Goal: Task Accomplishment & Management: Manage account settings

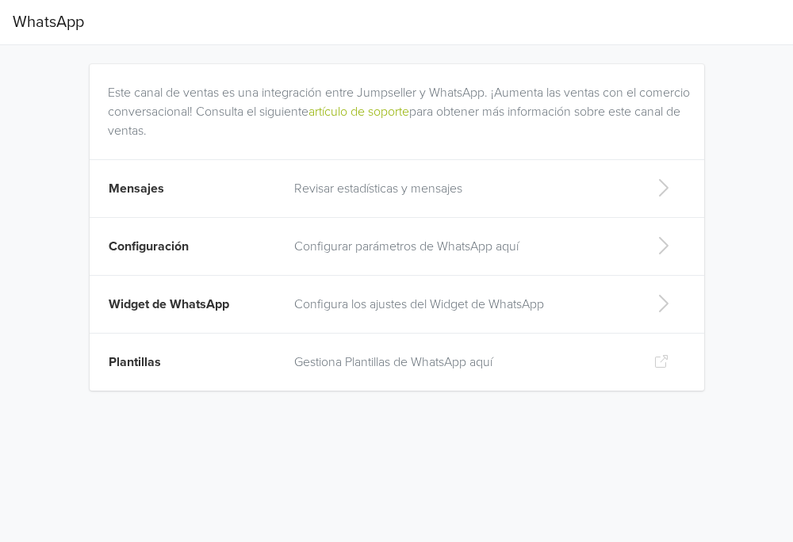
click at [334, 246] on p "Configurar parámetros de WhatsApp aquí" at bounding box center [461, 246] width 334 height 19
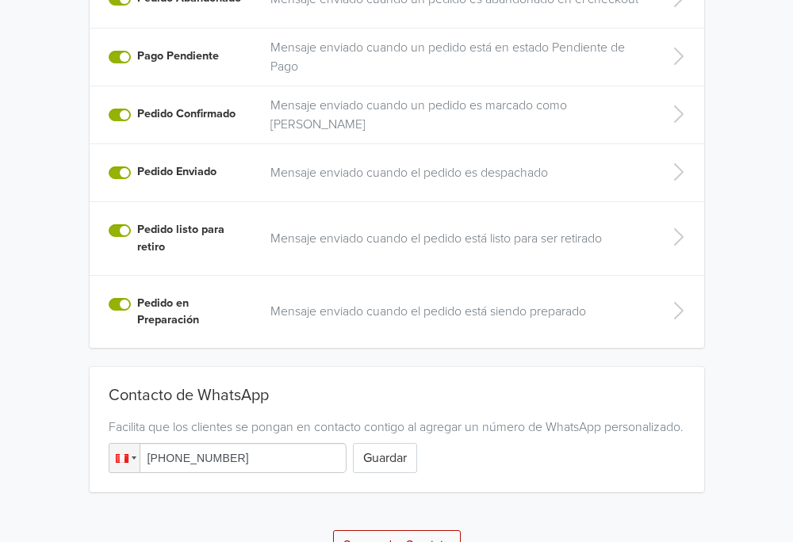
scroll to position [491, 0]
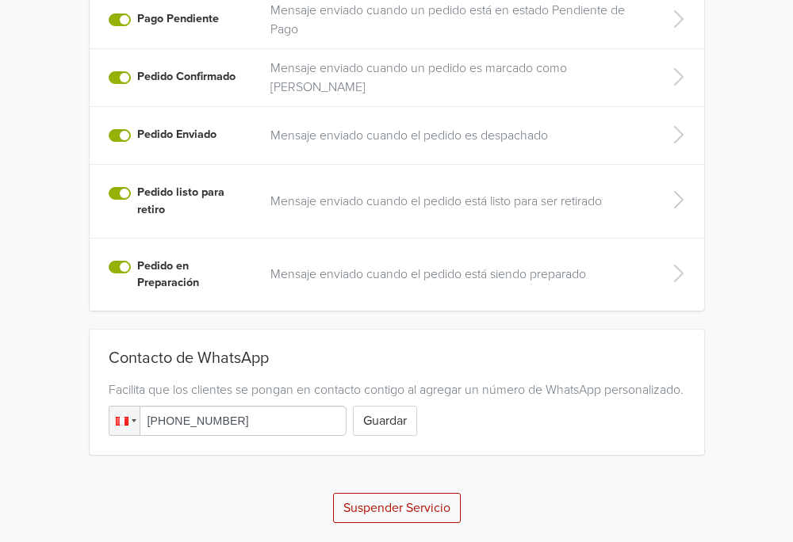
click at [245, 430] on input "+51 924 129 603" at bounding box center [228, 421] width 238 height 30
click at [360, 503] on button "Suspender Servicio" at bounding box center [397, 508] width 128 height 30
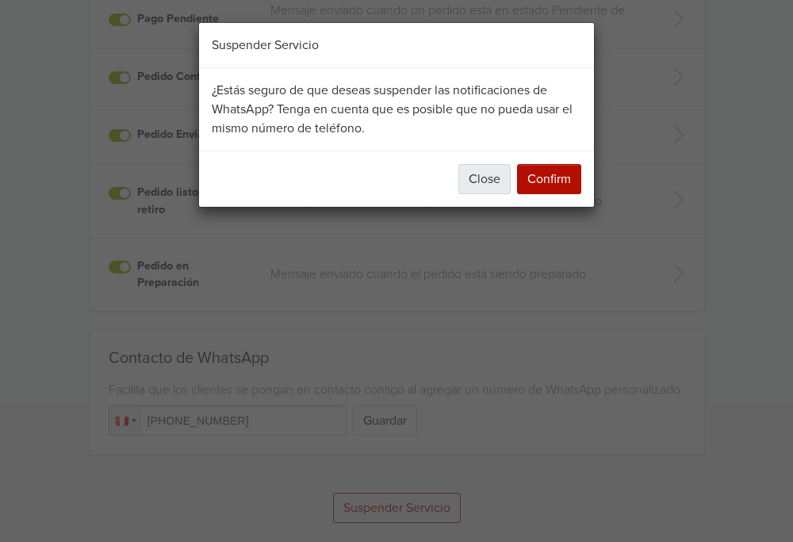
click at [481, 184] on button "Close" at bounding box center [484, 179] width 52 height 30
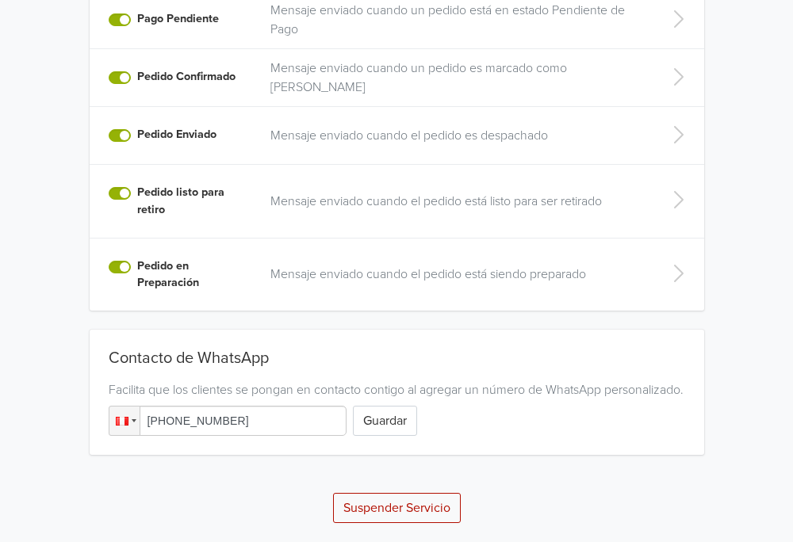
click at [297, 420] on input "+51 924 129 603" at bounding box center [228, 421] width 238 height 30
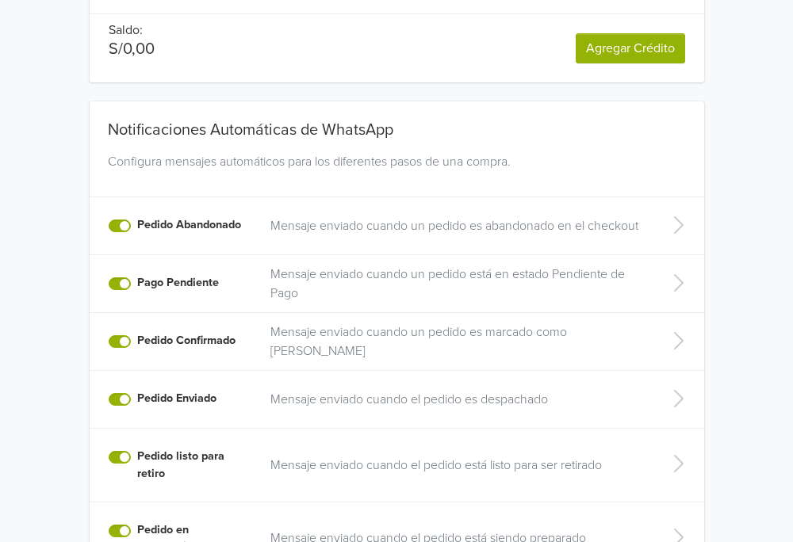
scroll to position [211, 0]
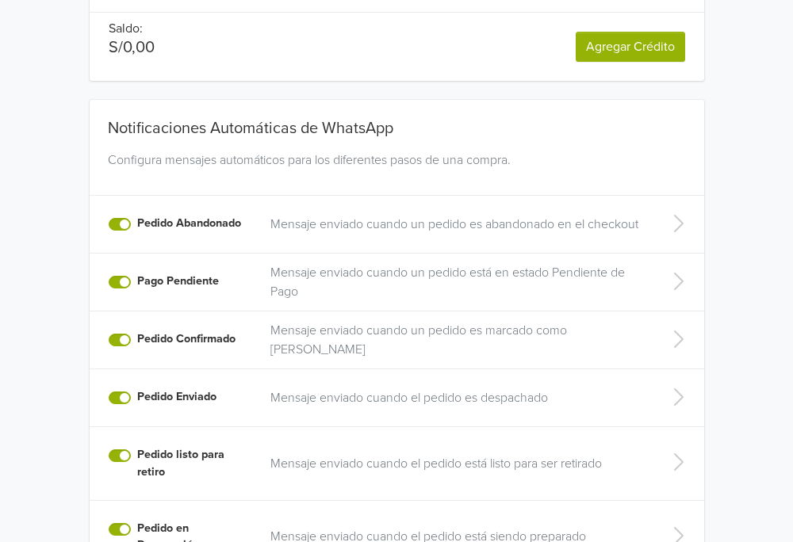
click at [137, 224] on label "Pedido Abandonado" at bounding box center [189, 223] width 104 height 17
click at [0, 0] on input "Pedido Abandonado" at bounding box center [0, 0] width 0 height 0
click at [110, 216] on div "Pedido Abandonado" at bounding box center [180, 224] width 143 height 19
click at [137, 285] on label "Pago Pendiente" at bounding box center [178, 281] width 82 height 17
click at [0, 0] on input "Pago Pendiente" at bounding box center [0, 0] width 0 height 0
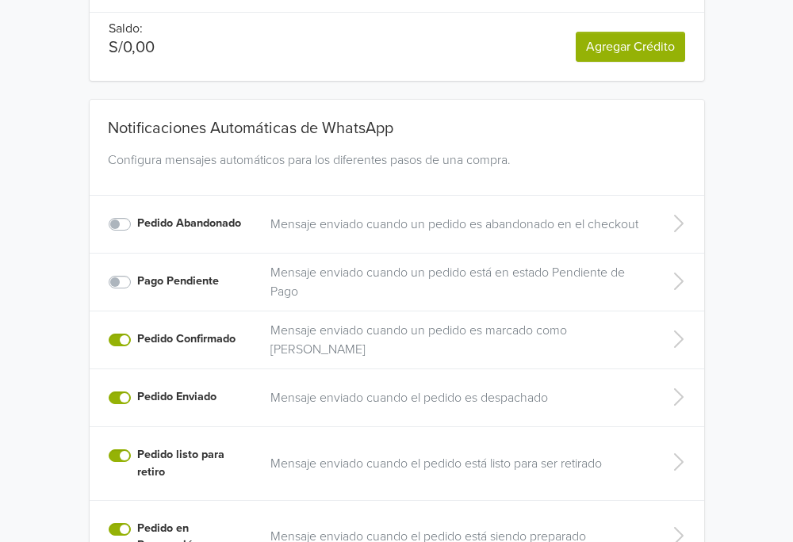
click at [137, 282] on label "Pago Pendiente" at bounding box center [178, 281] width 82 height 17
click at [0, 0] on input "Pago Pendiente" at bounding box center [0, 0] width 0 height 0
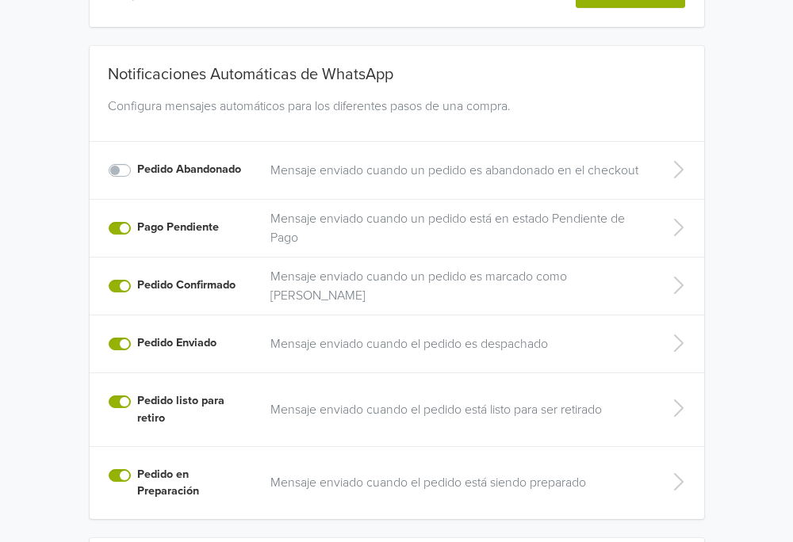
click at [137, 227] on label "Pago Pendiente" at bounding box center [178, 227] width 82 height 17
click at [0, 0] on input "Pago Pendiente" at bounding box center [0, 0] width 0 height 0
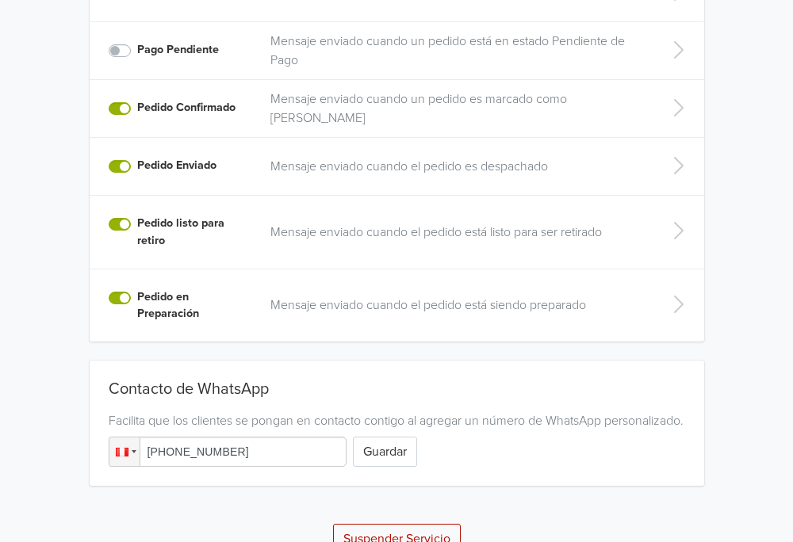
scroll to position [451, 0]
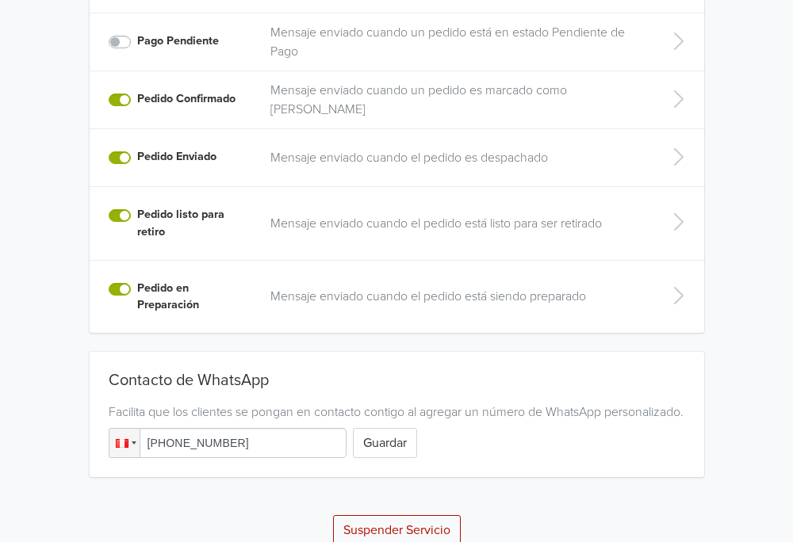
click at [137, 219] on label "Pedido listo para retiro" at bounding box center [194, 223] width 114 height 34
click at [0, 0] on input "Pedido listo para retiro" at bounding box center [0, 0] width 0 height 0
click at [137, 209] on label "Pedido listo para retiro" at bounding box center [194, 223] width 114 height 34
click at [0, 0] on input "Pedido listo para retiro" at bounding box center [0, 0] width 0 height 0
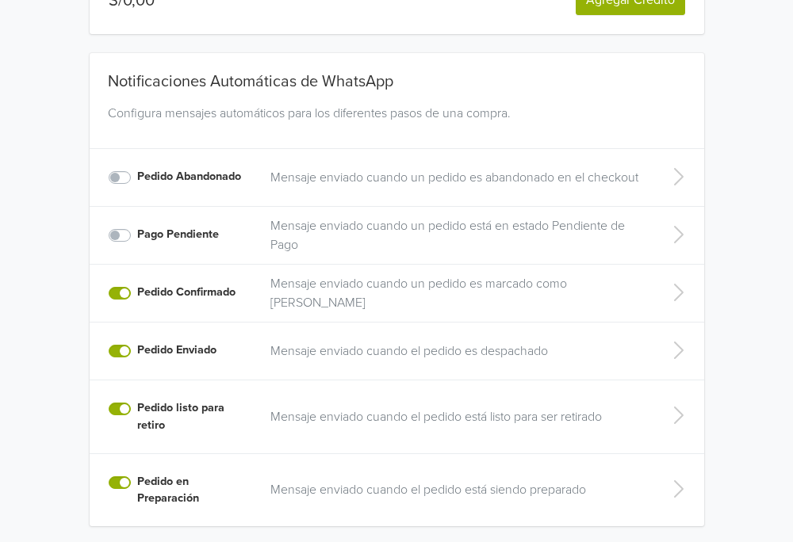
scroll to position [491, 0]
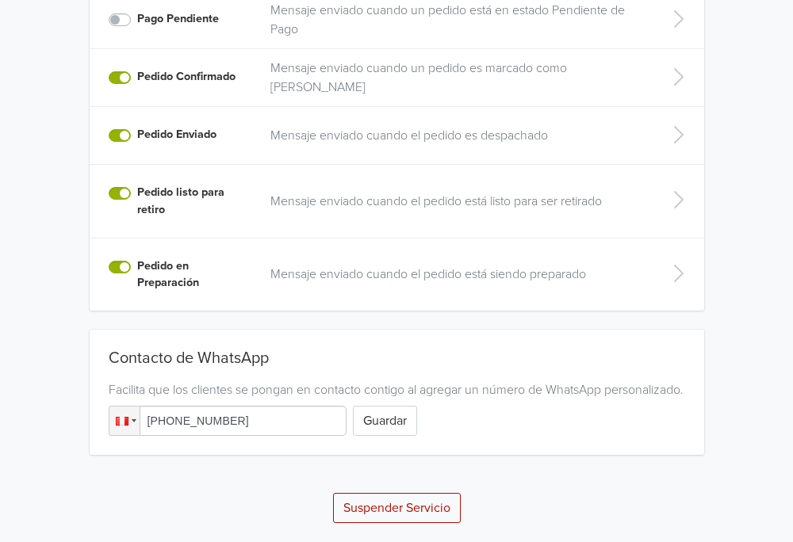
click at [362, 438] on div "Contacto de WhatsApp Facilita que los clientes se pongan en contacto contigo al…" at bounding box center [397, 392] width 614 height 125
click at [369, 434] on button "Guardar" at bounding box center [385, 421] width 64 height 30
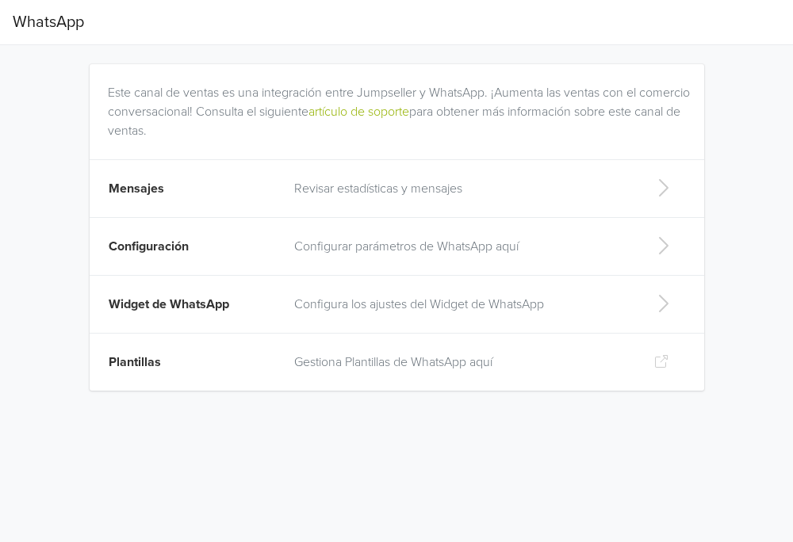
click at [376, 179] on p "Revisar estadísticas y mensajes" at bounding box center [461, 188] width 334 height 19
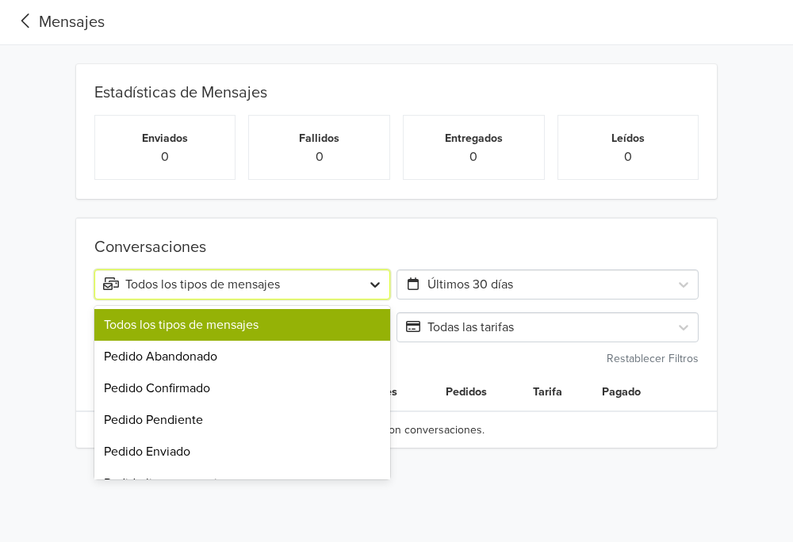
click at [375, 281] on icon at bounding box center [375, 285] width 16 height 16
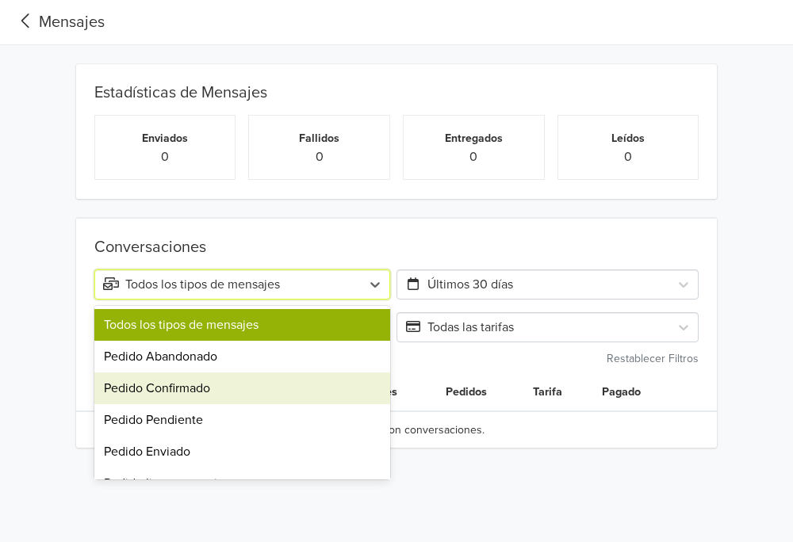
click at [268, 393] on div "Pedido Confirmado" at bounding box center [242, 388] width 296 height 32
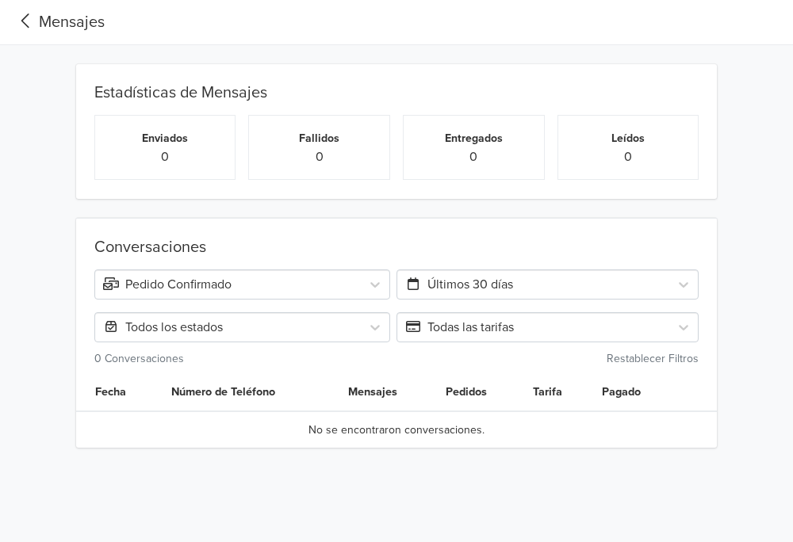
click at [335, 326] on div "Todos los estados" at bounding box center [228, 327] width 250 height 19
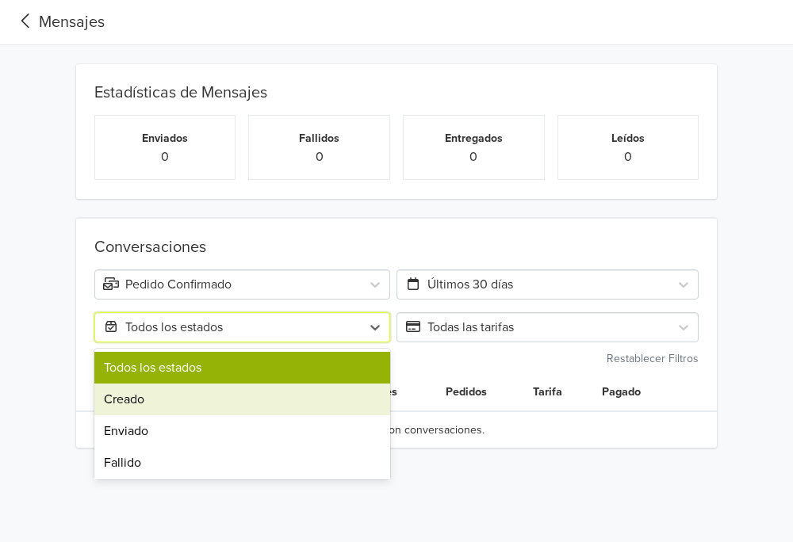
click at [285, 410] on div "Creado" at bounding box center [242, 400] width 296 height 32
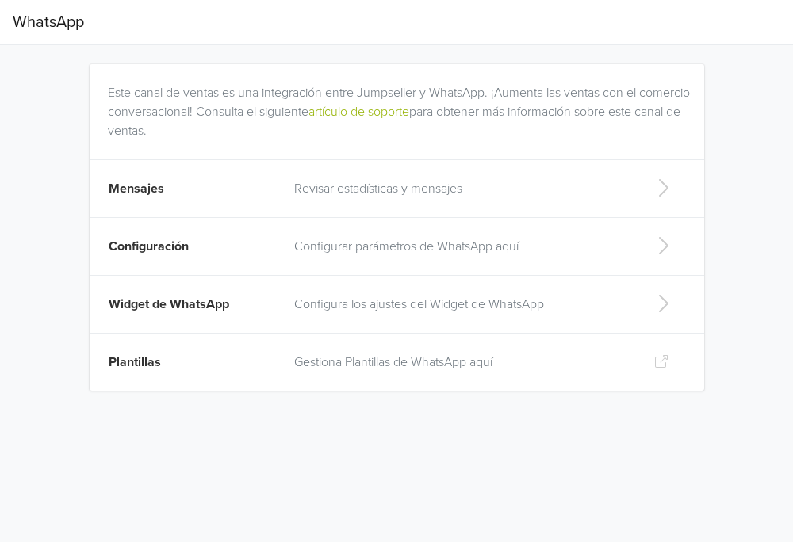
click at [323, 192] on p "Revisar estadísticas y mensajes" at bounding box center [461, 188] width 334 height 19
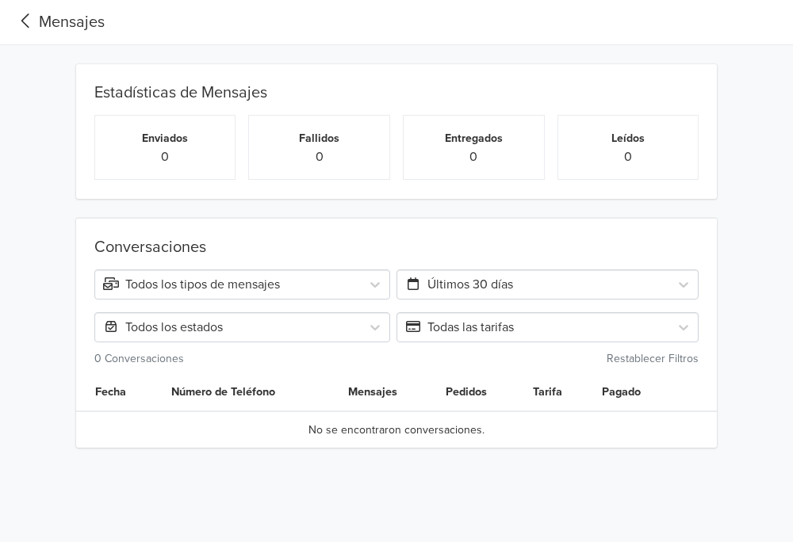
click at [24, 21] on icon at bounding box center [26, 20] width 26 height 21
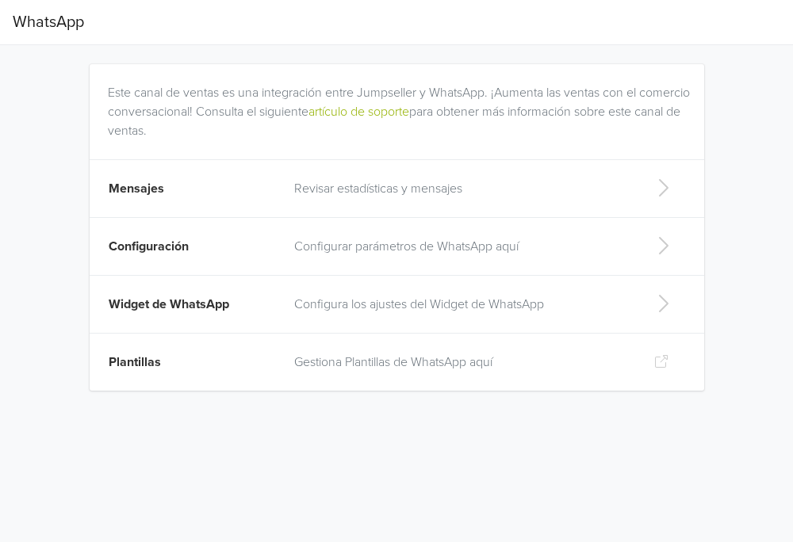
click at [200, 309] on span "Widget de WhatsApp" at bounding box center [169, 304] width 120 height 16
select select "rb"
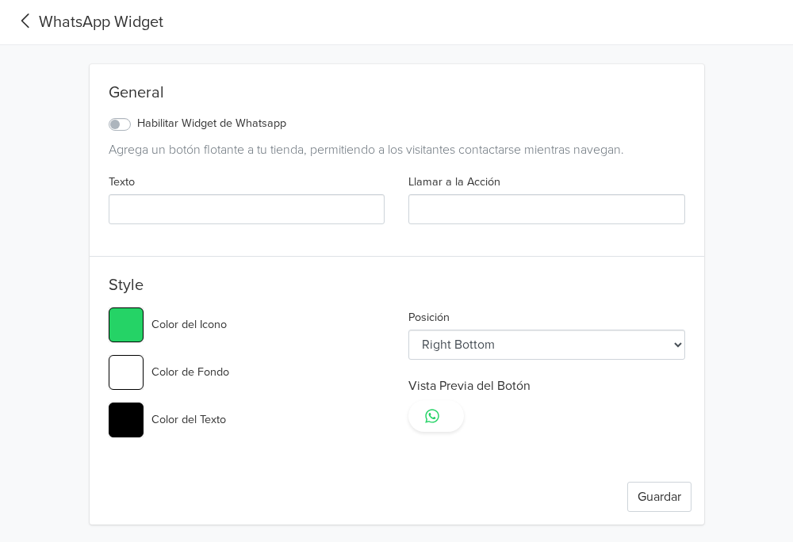
type input "#25d366"
select select "lt"
click at [128, 327] on input "#25d366" at bounding box center [126, 324] width 35 height 35
click at [375, 410] on div "#000000 Color del Texto" at bounding box center [247, 420] width 277 height 35
click at [290, 205] on input "Texto" at bounding box center [247, 209] width 277 height 30
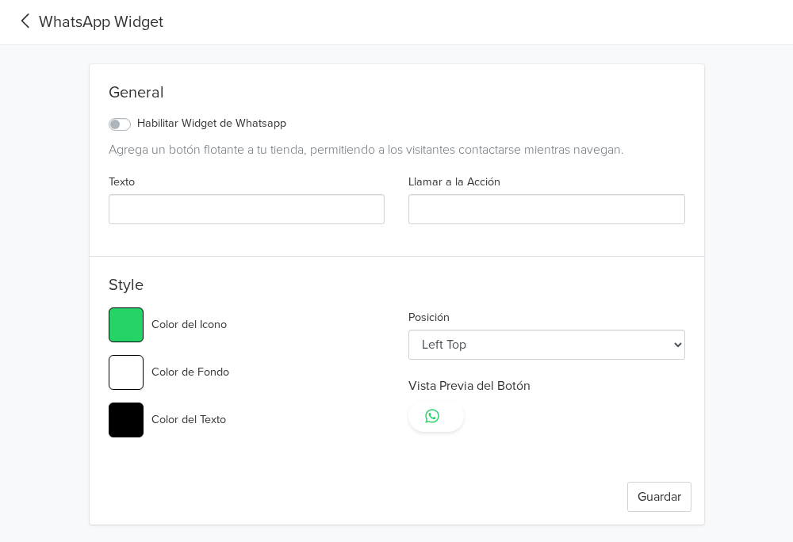
click at [138, 127] on label "Habilitar Widget de Whatsapp" at bounding box center [211, 123] width 149 height 17
click at [0, 0] on input "Habilitar Widget de Whatsapp" at bounding box center [0, 0] width 0 height 0
type input "#25d366"
click at [152, 206] on input "Texto" at bounding box center [247, 209] width 277 height 30
type input "h"
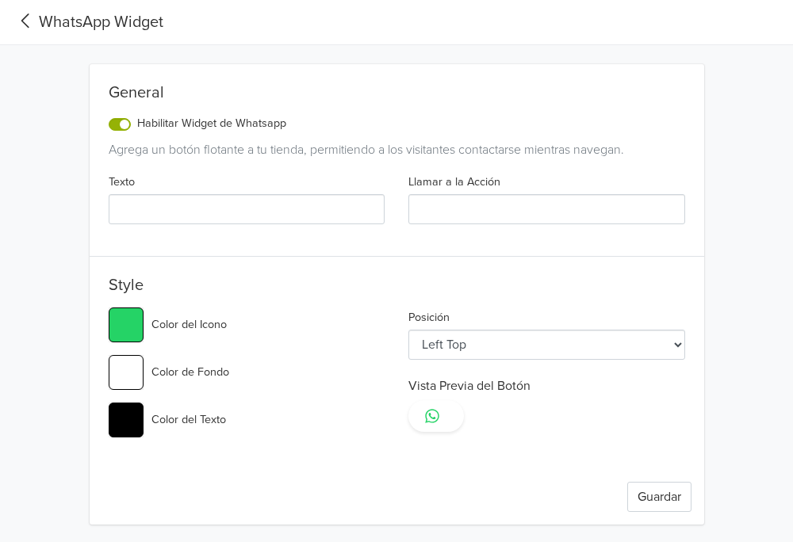
type input "#25d366"
type input "ho"
type input "#25d366"
type input "hol"
type input "#25d366"
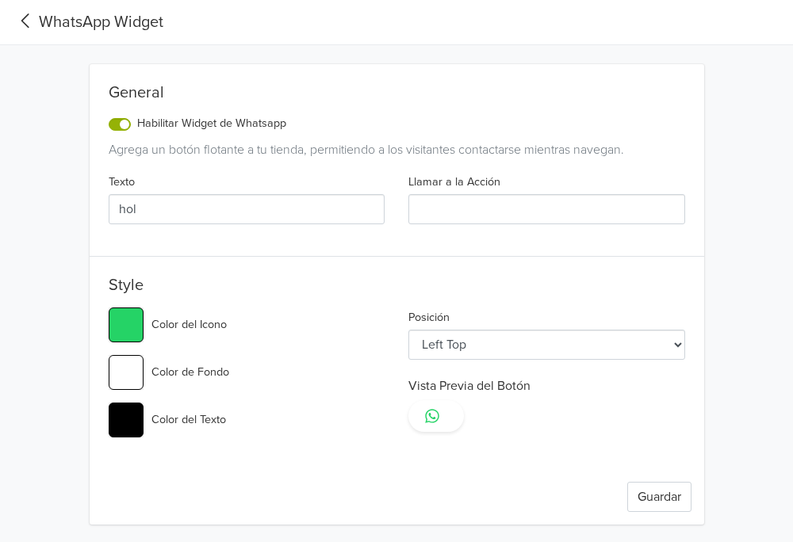
type input "hola"
type input "#25d366"
type input "hola,"
type input "#25d366"
type input "hola,"
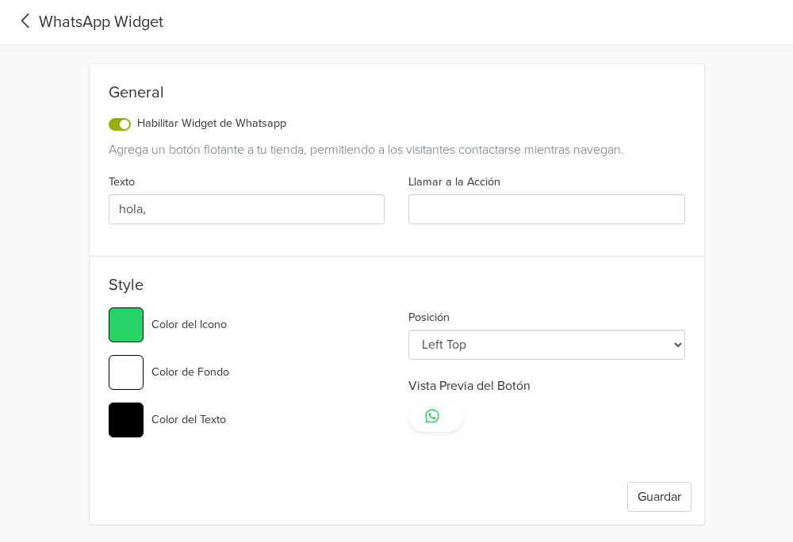
type input "#25d366"
type input "hola, g"
type input "#25d366"
type input "hola, gr"
type input "#25d366"
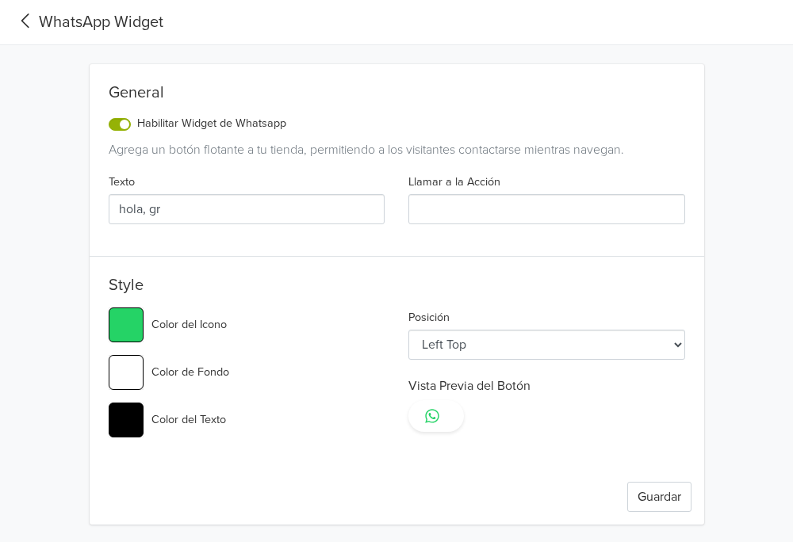
type input "hola, gra"
type input "#25d366"
type input "hola, grac"
type input "#25d366"
type input "hola, graci"
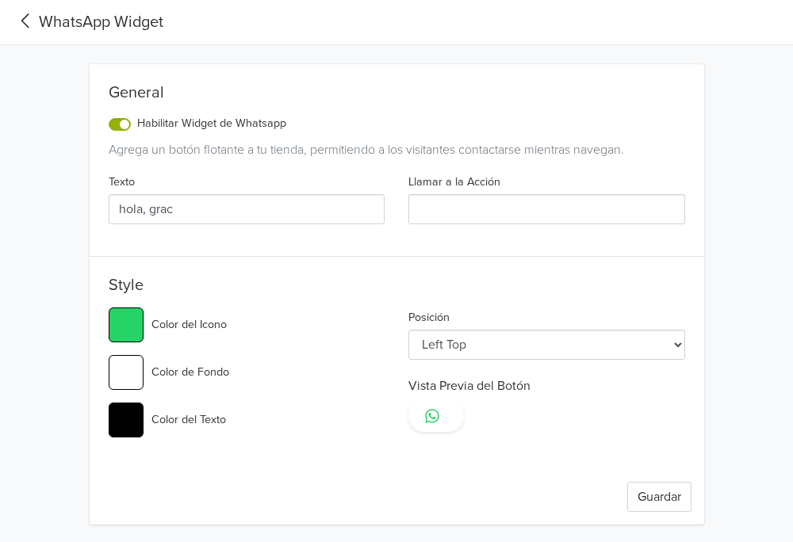
type input "#25d366"
type input "hola, gracia"
type input "#25d366"
type input "hola, gracias"
type input "#25d366"
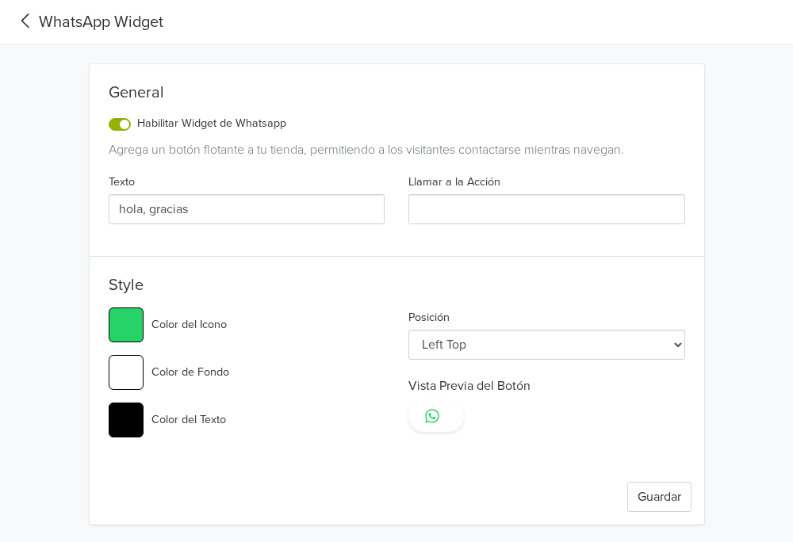
type input "hola, gracias"
type input "#25d366"
type input "hola, gracias p"
type input "#25d366"
type input "hola, gracias po"
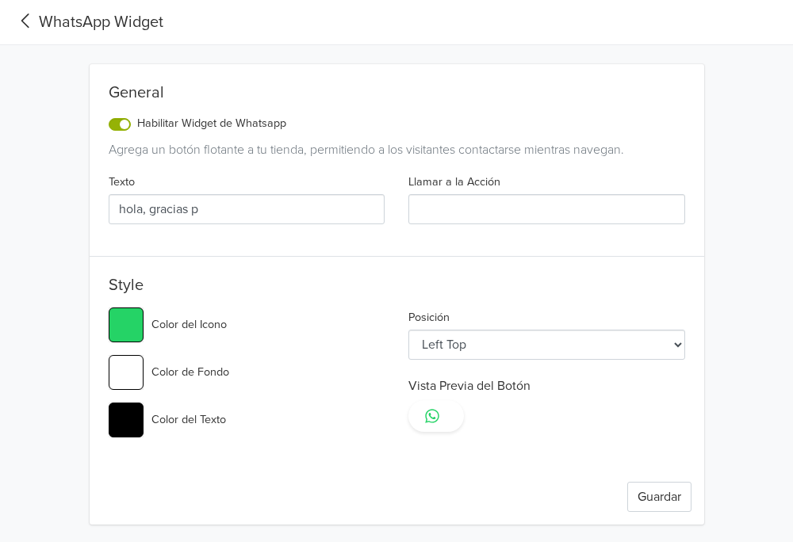
type input "#25d366"
type input "hola, gracias por"
type input "#25d366"
type input "hola, gracias por"
type input "#25d366"
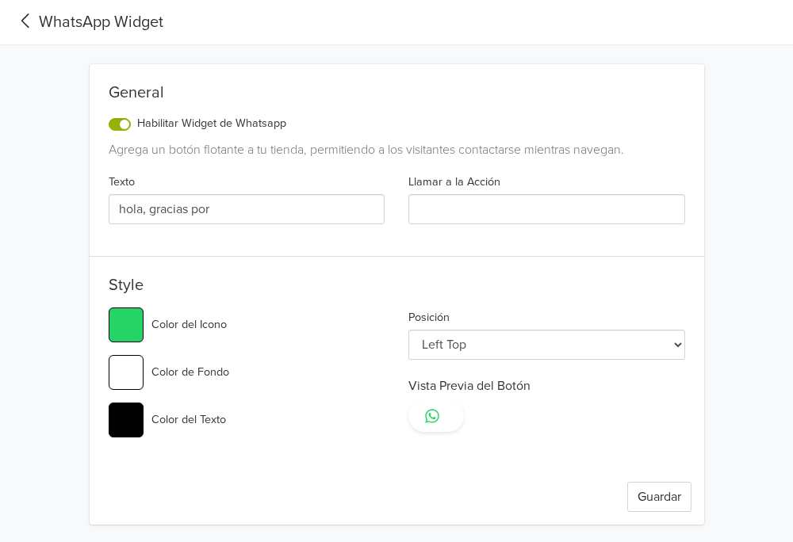
type input "hola, gracias por v"
type input "#25d366"
type input "hola, gracias por vi"
type input "#25d366"
type input "hola, gracias por [PERSON_NAME]"
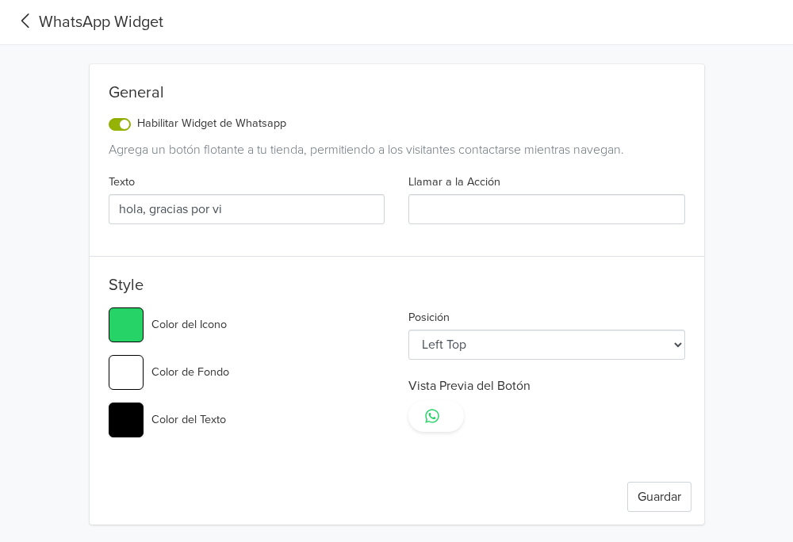
type input "#25d366"
type input "hola, gracias por visi"
type input "#25d366"
type input "hola, gracias por visit"
type input "#25d366"
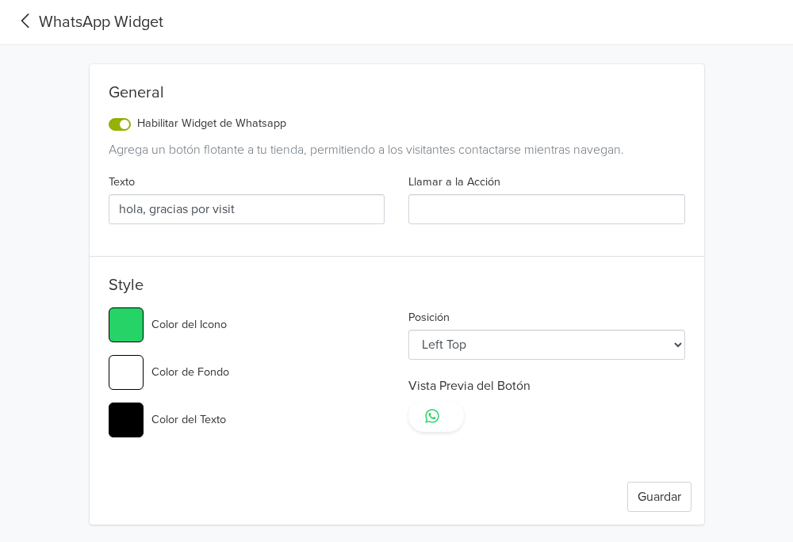
type input "hola, gracias por visita"
type input "#25d366"
type input "hola, gracias por visitar"
type input "#25d366"
type input "hola, gracias por visitarn"
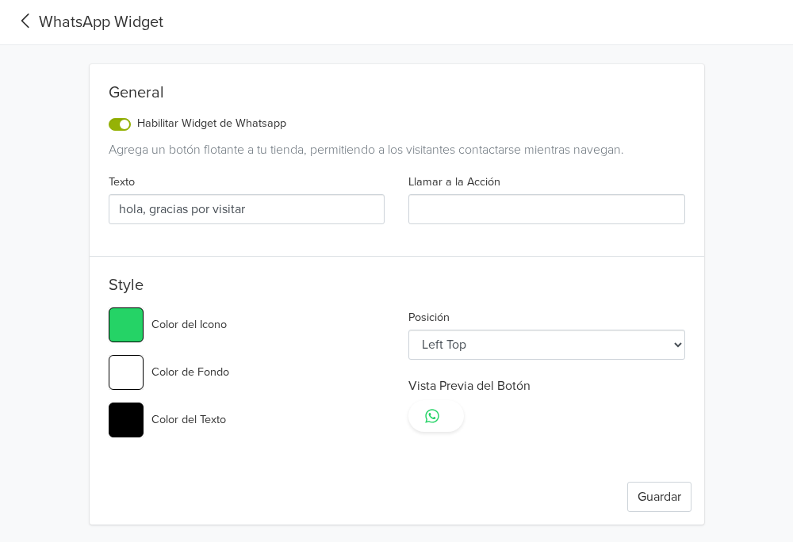
type input "#25d366"
type input "hola, gracias por visitarno"
type input "#25d366"
type input "hola, gracias por visitarnos"
type input "#25d366"
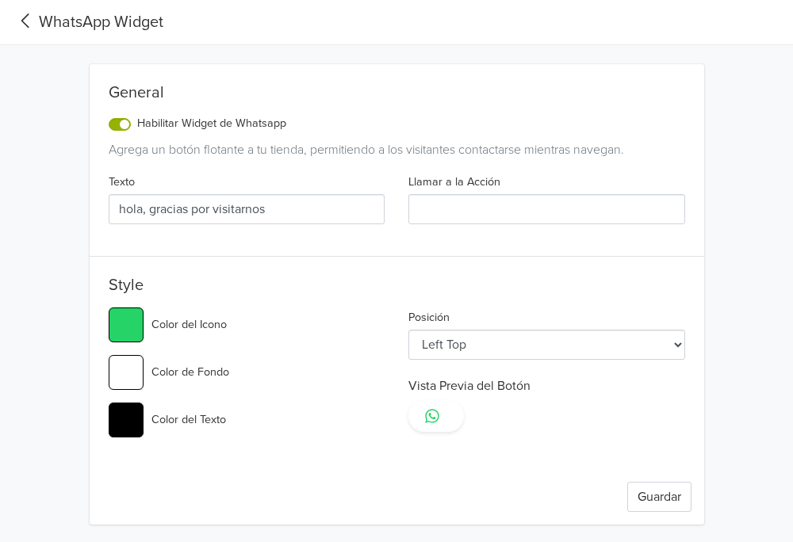
type input "hola, gracias por visitarno"
type input "#25d366"
type input "hola, gracias por visitarn"
type input "#25d366"
type input "hola, gracias por visitar"
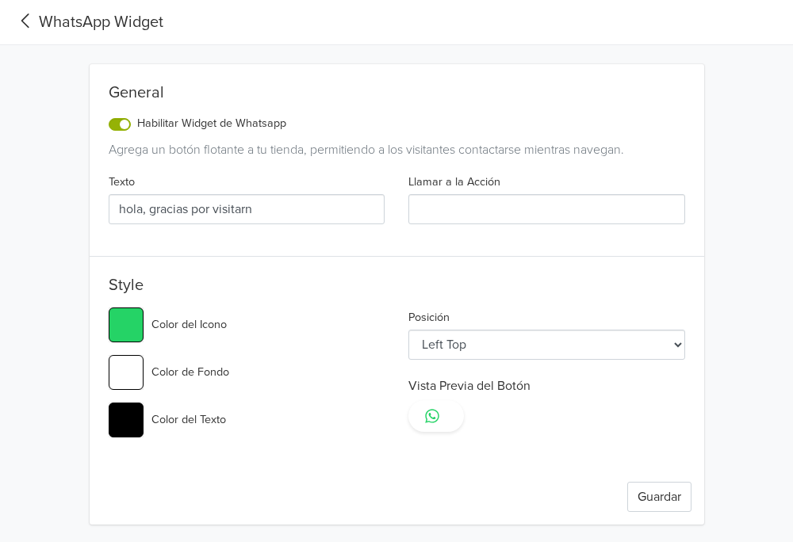
type input "#25d366"
type input "hola, gracias por visita"
type input "#25d366"
type input "hola, gracias por visitar"
type input "#25d366"
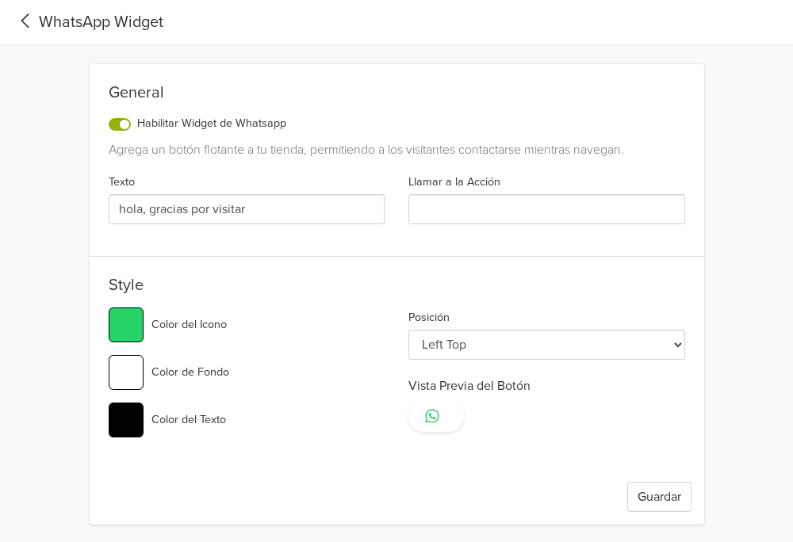
type input "hola, gracias por visitarn"
type input "#25d366"
type input "hola, gracias por visitarno"
type input "#25d366"
type input "hola, gracias por visitarnos"
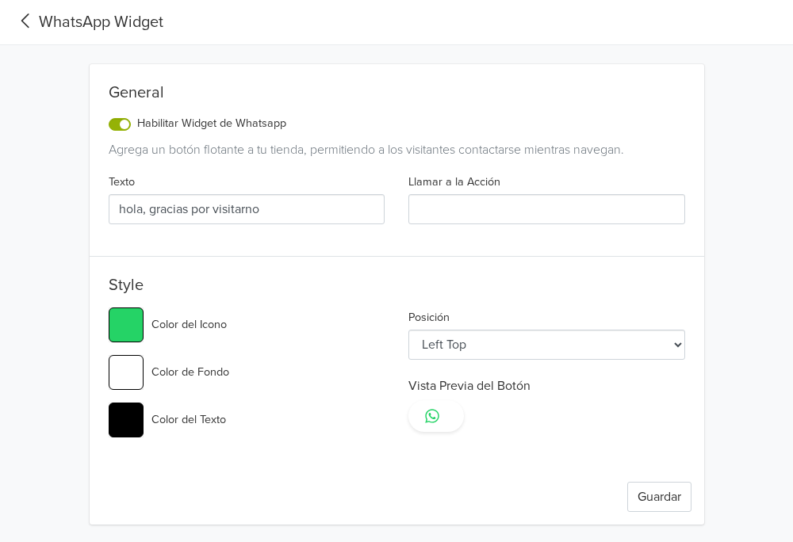
type input "#25d366"
type input "hola, gracias por visitarnos,"
type input "#25d366"
type input "hola, gracias por visitarnos,"
type input "#25d366"
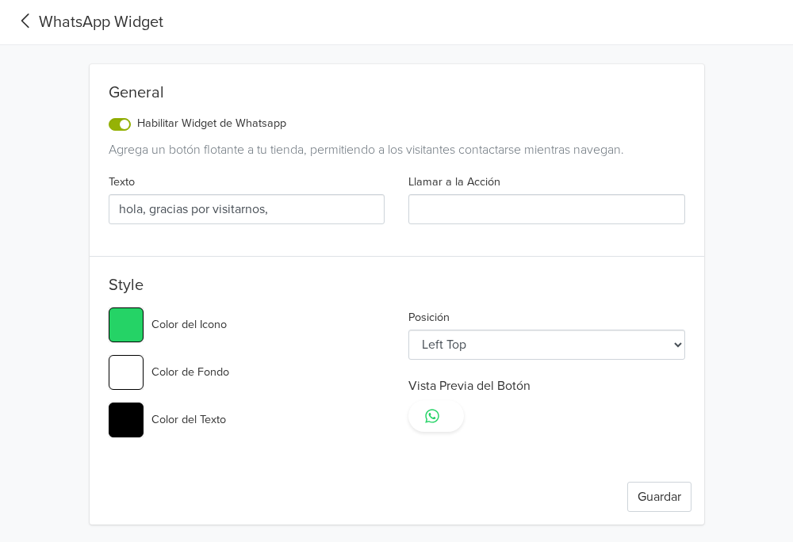
type input "hola, gracias por visitarnos, c"
type input "#25d366"
type input "hola, gracias por visitarnos, cu"
type input "#25d366"
type input "hola, gracias por visitarnos, cua"
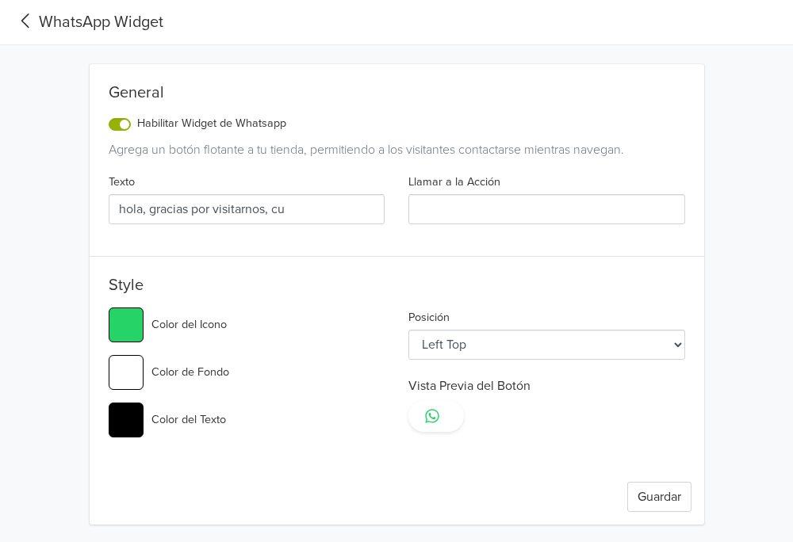
type input "#25d366"
type input "hola, gracias por visitarnos, cual"
type input "#25d366"
type input "hola, gracias por visitarnos, cual"
type input "#25d366"
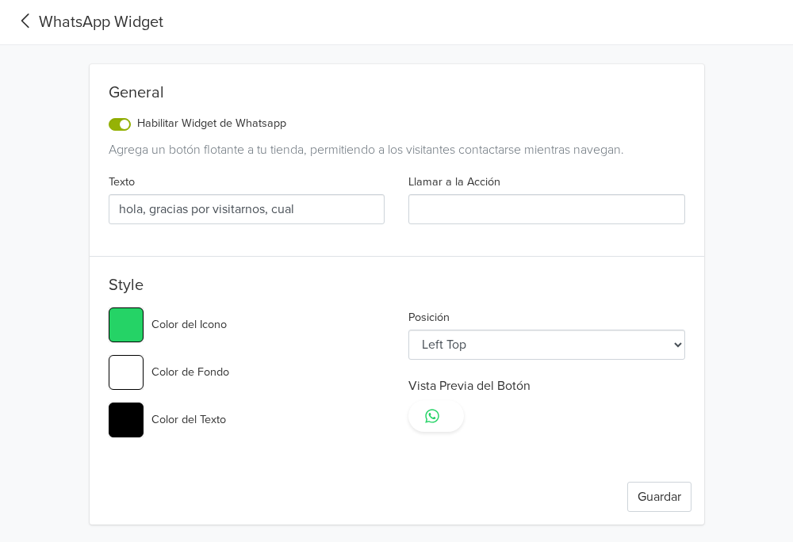
type input "hola, gracias por visitarnos, cual e"
type input "#25d366"
type input "hola, gracias por visitarnos, cual es"
type input "#25d366"
type input "hola, gracias por visitarnos, cual es"
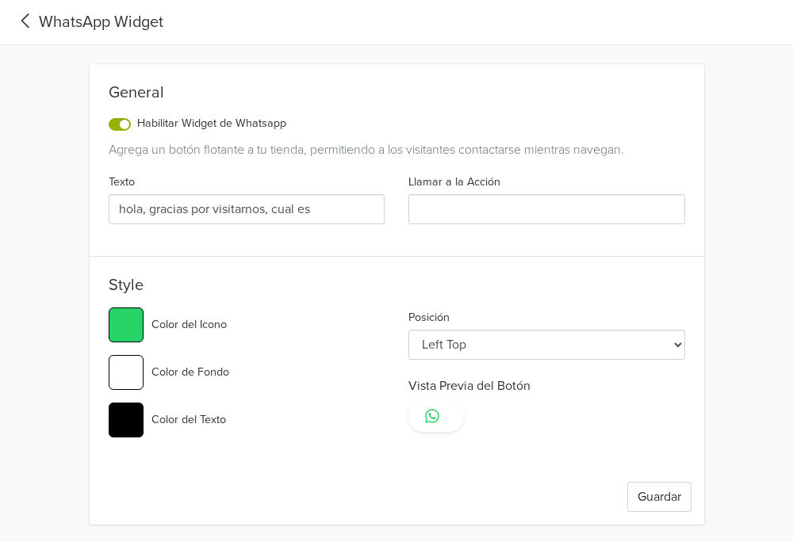
type input "#25d366"
type input "hola, gracias por visitarnos, cual es t"
type input "#25d366"
type input "hola, gracias por visitarnos, cual es tu"
type input "#25d366"
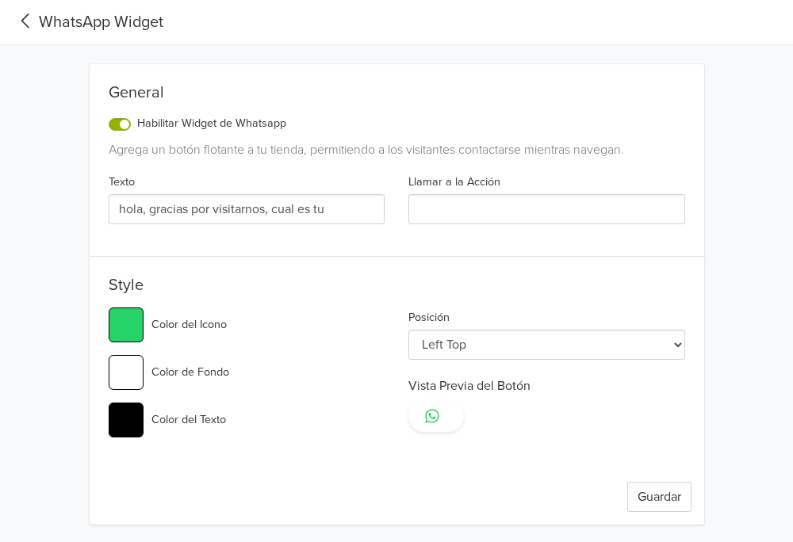
type input "hola, gracias por visitarnos, cual es t"
type input "#25d366"
type input "hola, gracias por visitarnos, cual es"
type input "#25d366"
type input "hola, gracias por visitarnos, cual es"
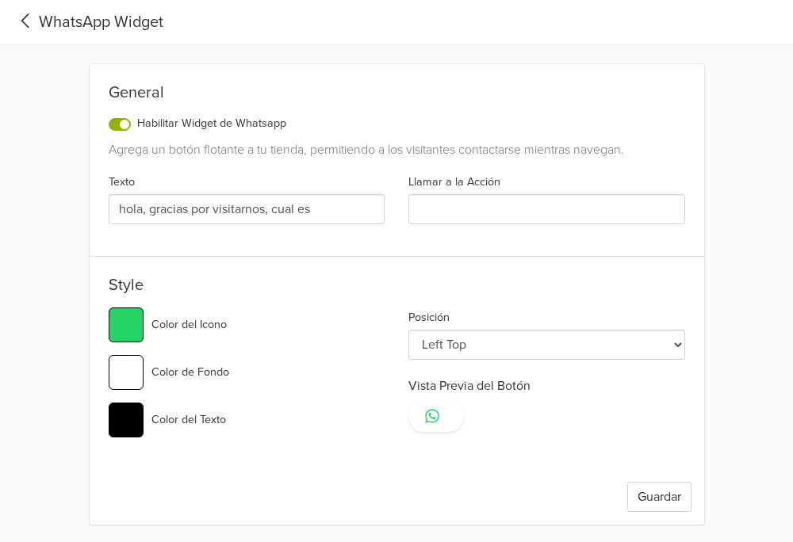
type input "#25d366"
type input "hola, gracias por visitarnos, cual e"
type input "#25d366"
type input "hola, gracias por visitarnos, cual"
type input "#25d366"
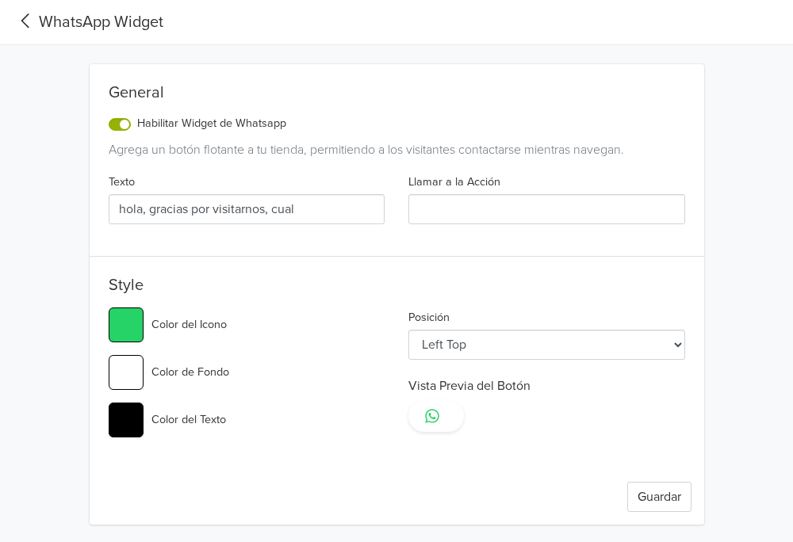
type input "hola, gracias por visitarnos, cual"
type input "#25d366"
type input "hola, gracias por visitarnos, cua"
type input "#25d366"
type input "hola, gracias por visitarnos, cu"
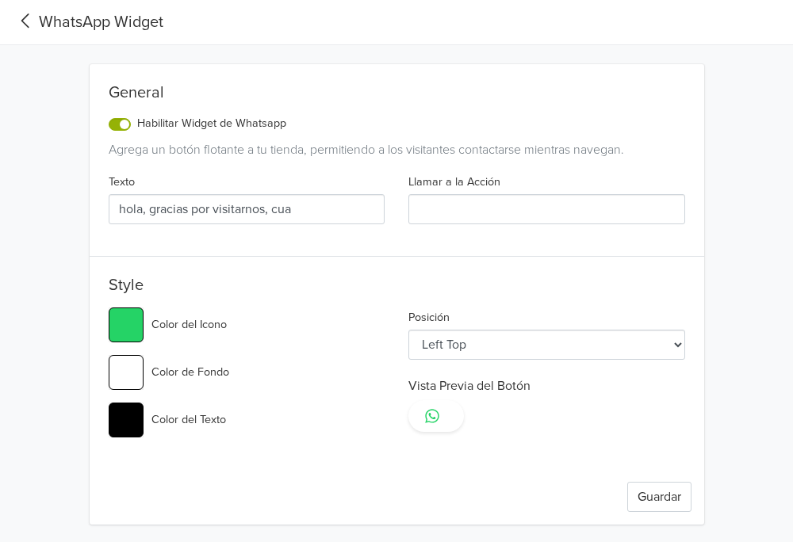
type input "#25d366"
type input "hola, gracias por visitarnos, c"
type input "#25d366"
type input "hola, gracias por visitarnos,"
type input "#25d366"
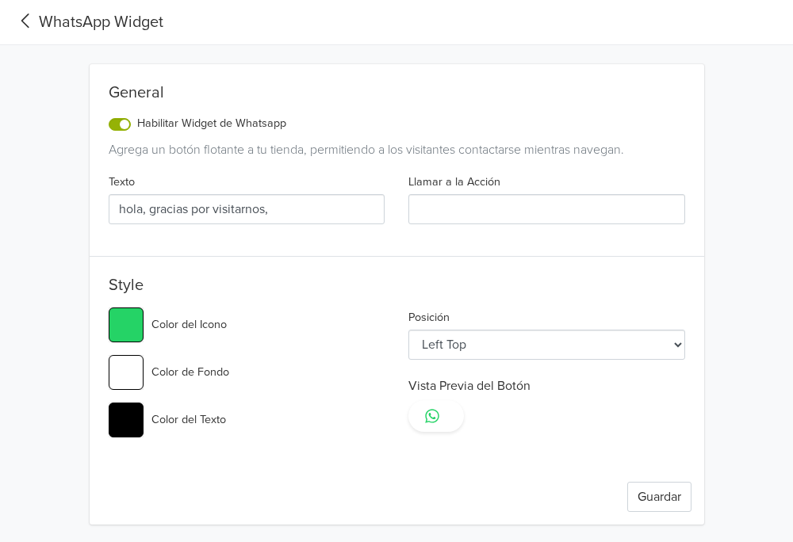
type input "hola, gracias por visitarnos,"
type input "#25d366"
type input "hola, gracias por visitarnos"
type input "#25d366"
type input "hola, gracias por visitarnos,"
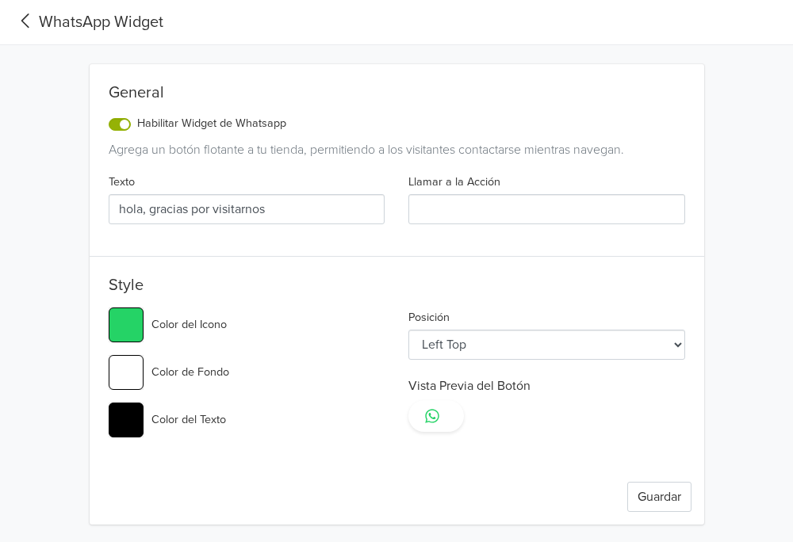
type input "#25d366"
type input "hola, gracias por visitarnos,"
type input "#25d366"
type input "hola, gracias por visitarnos, q"
type input "#25d366"
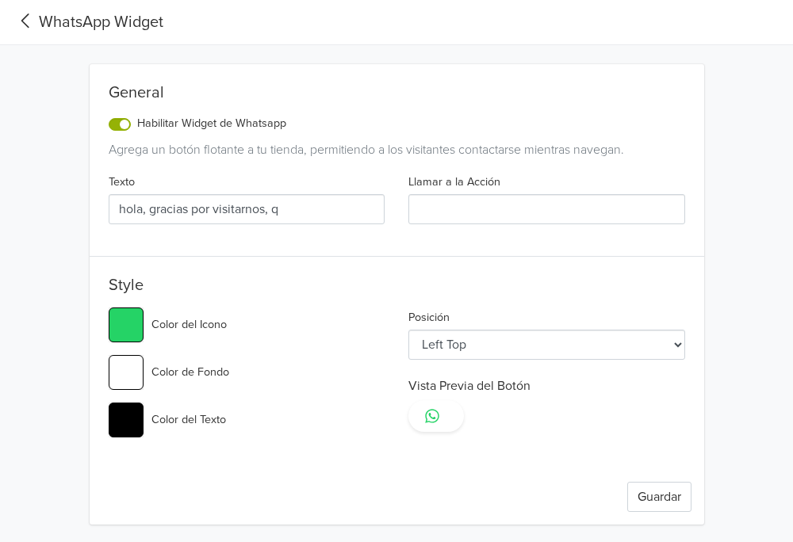
type input "hola, gracias por visitarnos, qu"
type input "#25d366"
type input "hola, gracias por visitarnos, que"
type input "#25d366"
type input "hola, gracias por visitarnos, que"
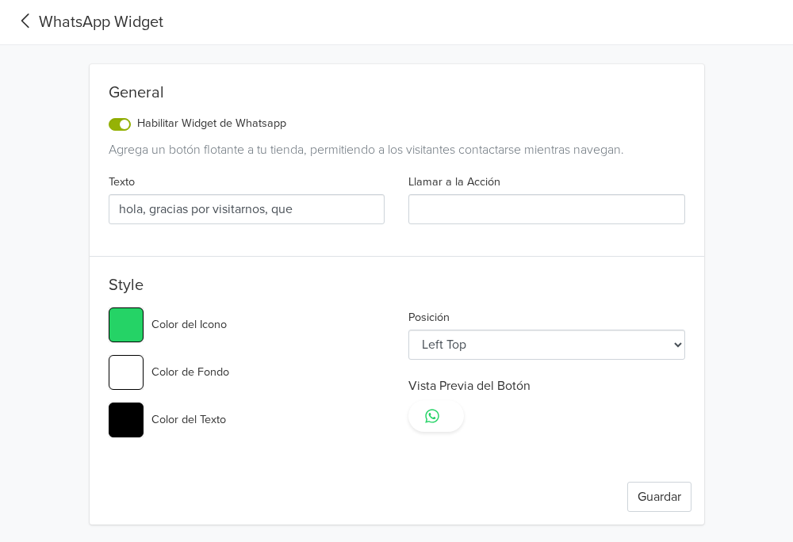
type input "#25d366"
type input "hola, gracias por visitarnos, que j"
type input "#25d366"
type input "hola, gracias por visitarnos, que [PERSON_NAME]"
type input "#25d366"
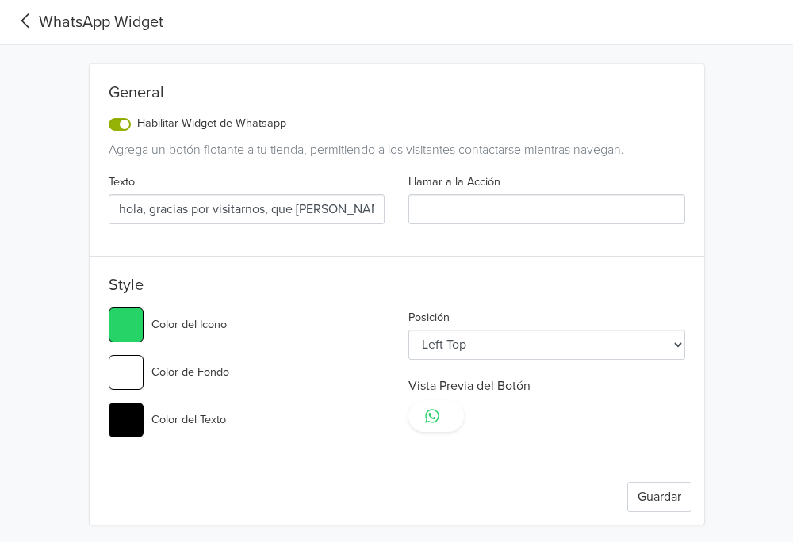
type input "hola, gracias por visitarnos, que joy"
type input "#25d366"
type input "hola, gracias por visitarnos, que [PERSON_NAME]"
type input "#25d366"
type input "hola, gracias por visitarnos, que [PERSON_NAME]"
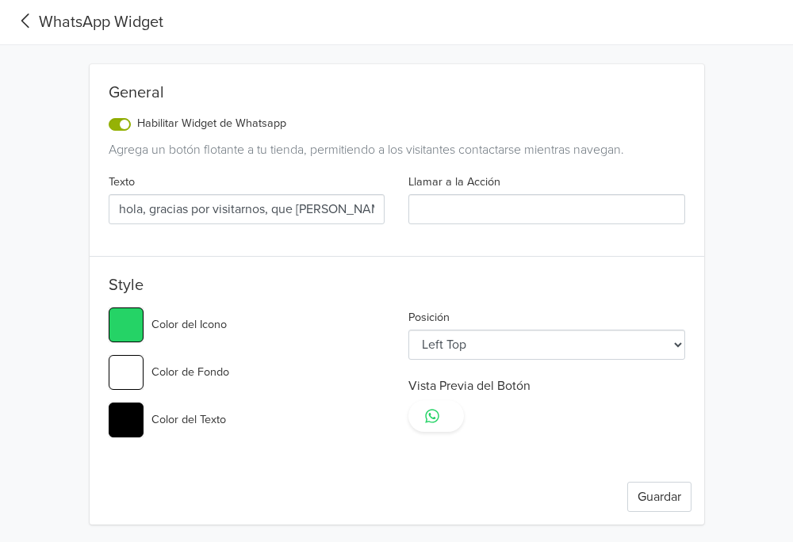
type input "#25d366"
type input "hola, gracias por visitarnos, que [PERSON_NAME]"
type input "#25d366"
type input "hola, gracias por visitarnos, que [PERSON_NAME] te"
type input "#25d366"
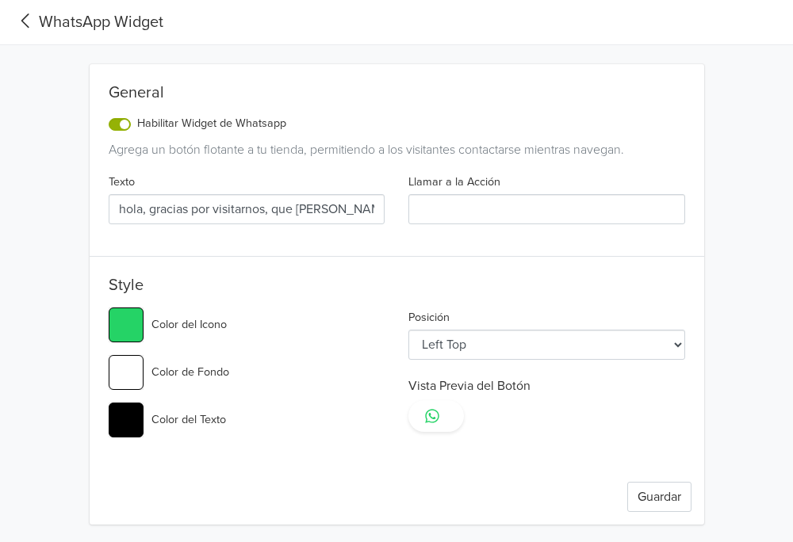
type input "hola, gracias por visitarnos, que [PERSON_NAME] te"
type input "#25d366"
type input "hola, gracias por visitarnos, que [PERSON_NAME] te g"
type input "#25d366"
type input "hola, gracias por visitarnos, que [PERSON_NAME] te gu"
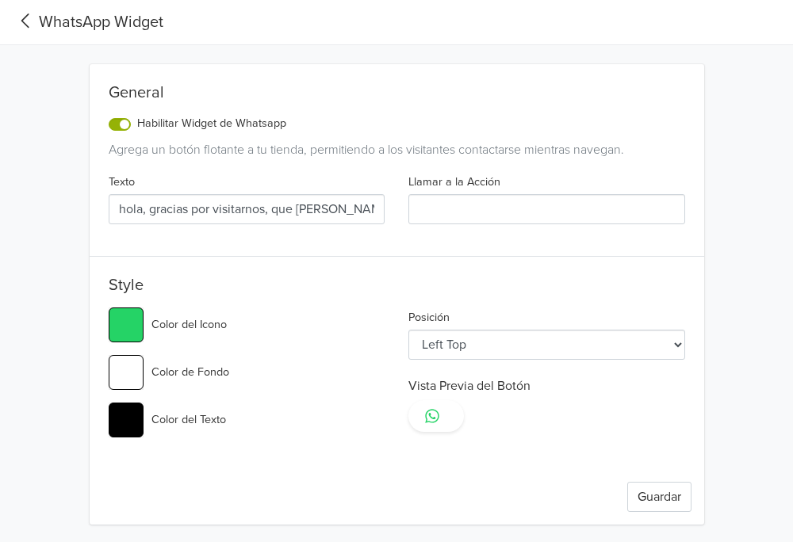
type input "#25d366"
type input "hola, gracias por visitarnos, que [PERSON_NAME] te [PERSON_NAME]"
type input "#25d366"
type input "hola, gracias por visitarnos, que joya te gust"
type input "#25d366"
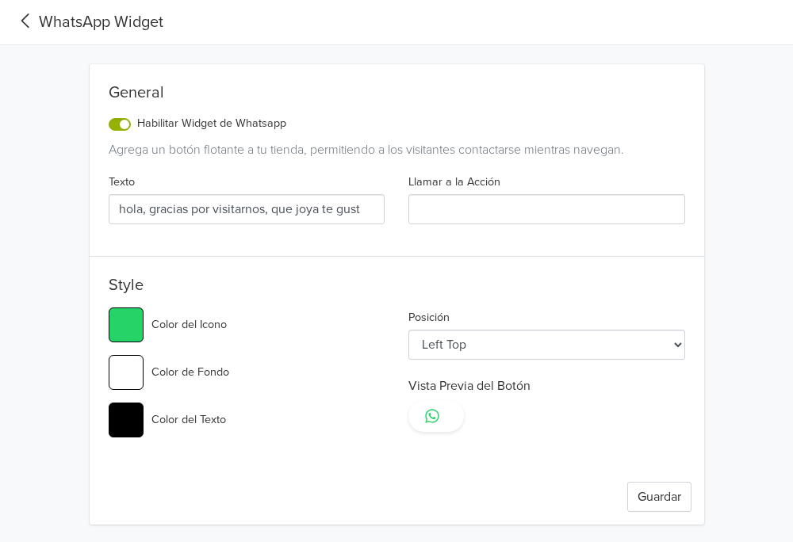
type input "hola, gracias por visitarnos, que joya te gusto"
type input "#25d366"
type input "hola, gracias por visitarnos, que joya te gusto"
type input "#25d366"
type input "hola, gracias por visitarnos, que joya te gusto m"
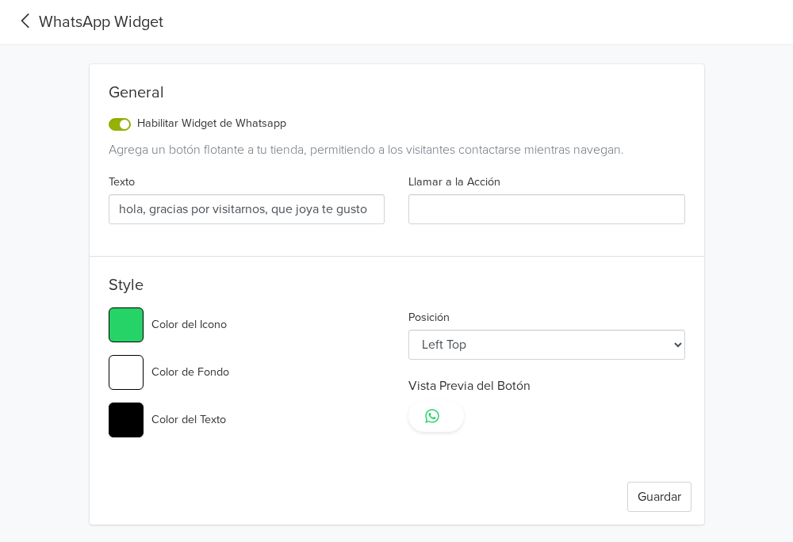
type input "#25d366"
type input "hola, gracias por visitarnos, que joya te gusto ma"
type input "#25d366"
type input "hola, gracias por visitarnos, que joya te gusto mas"
type input "#25d366"
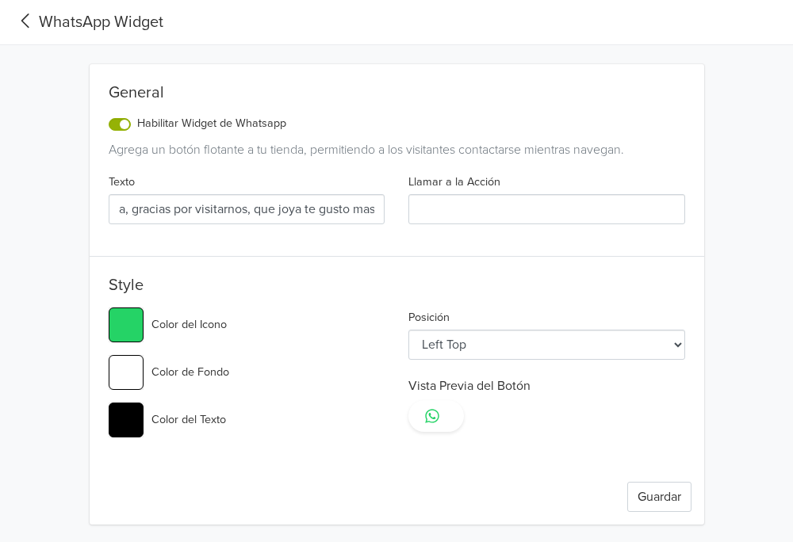
type input "hola, gracias por visitarnos, que joya te gusto mas?"
type input "#25d366"
type input "hola, gracias por visitarnos, que joya te gusto mas?"
click at [648, 494] on button "Guardar" at bounding box center [659, 497] width 64 height 30
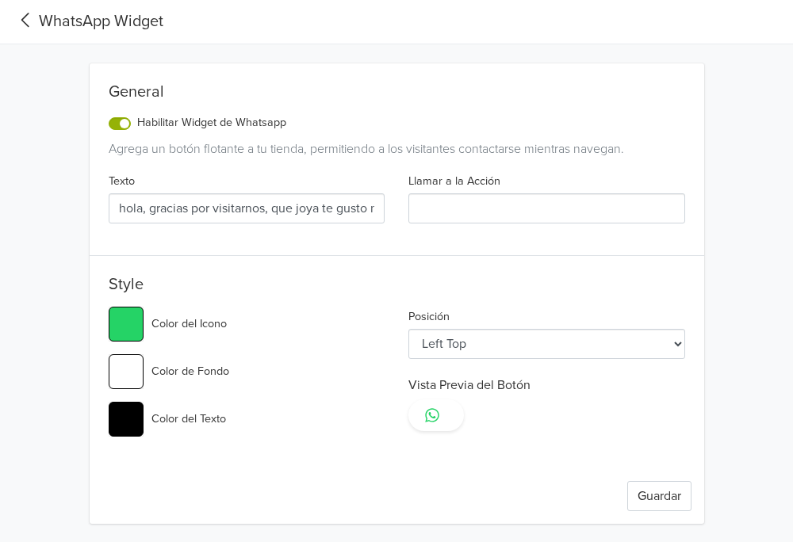
scroll to position [0, 0]
click at [647, 491] on button "Guardar" at bounding box center [659, 497] width 64 height 30
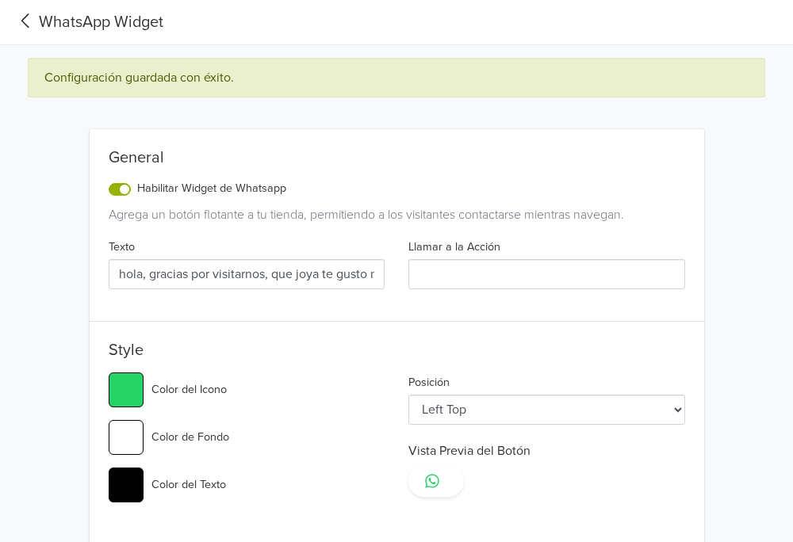
type input "#25d366"
